Goal: Check status

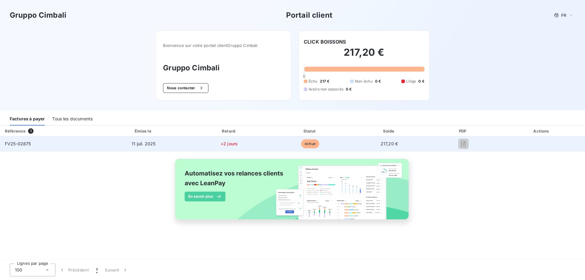
click at [94, 151] on td "FV25-02875" at bounding box center [49, 144] width 99 height 15
click at [10, 143] on span "FV25-02875" at bounding box center [18, 143] width 26 height 5
click at [205, 142] on td "+2 jours" at bounding box center [229, 144] width 82 height 15
click at [225, 143] on span "+2 jours" at bounding box center [229, 143] width 17 height 5
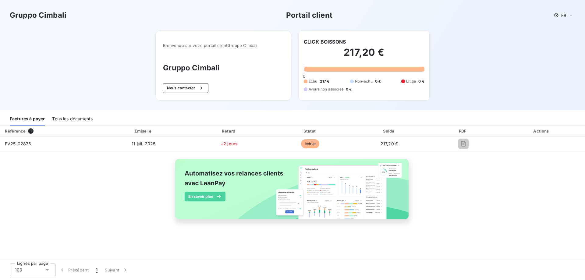
click at [67, 115] on div "Tous les documents" at bounding box center [72, 119] width 41 height 13
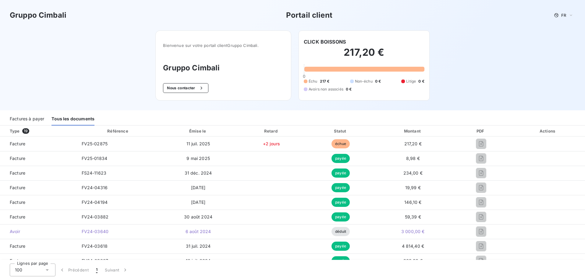
click at [37, 120] on div "Factures à payer" at bounding box center [27, 119] width 34 height 13
